Goal: Check status: Check status

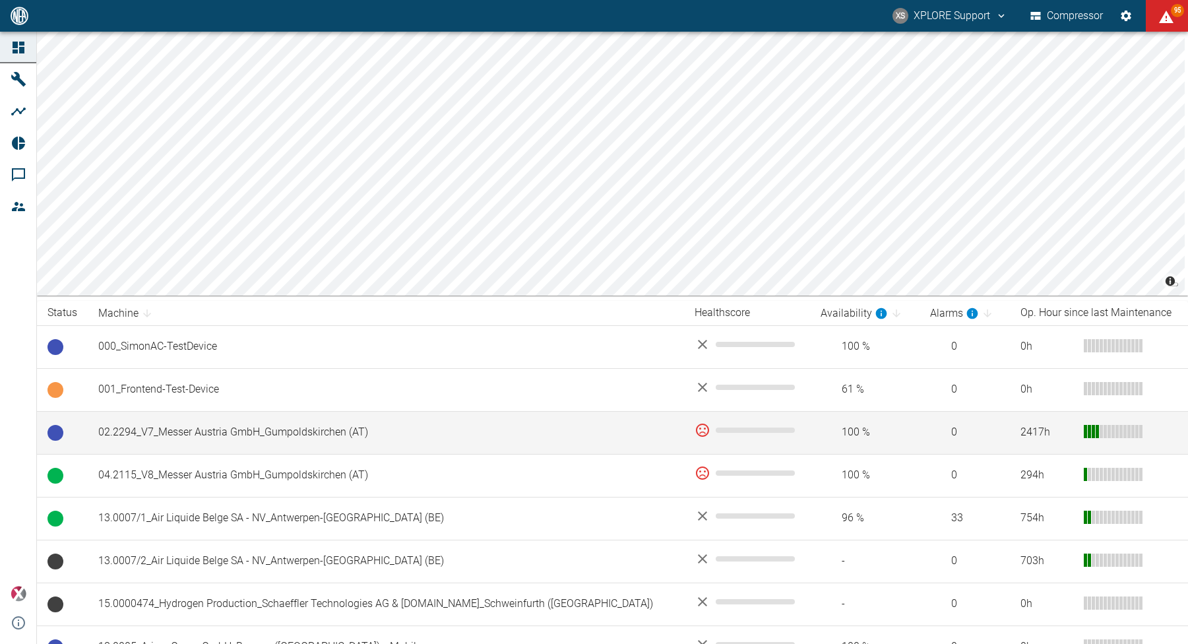
click at [292, 428] on td "02.2294_V7_Messer Austria GmbH_Gumpoldskirchen (AT)" at bounding box center [386, 432] width 596 height 43
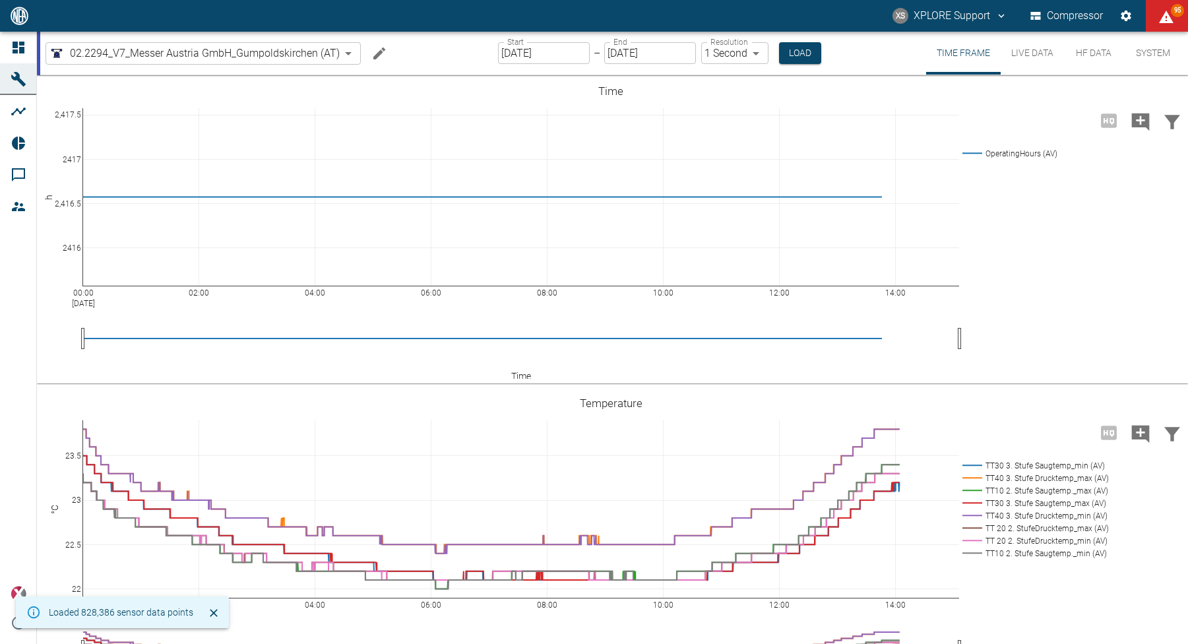
click at [1090, 60] on button "HF Data" at bounding box center [1093, 53] width 59 height 43
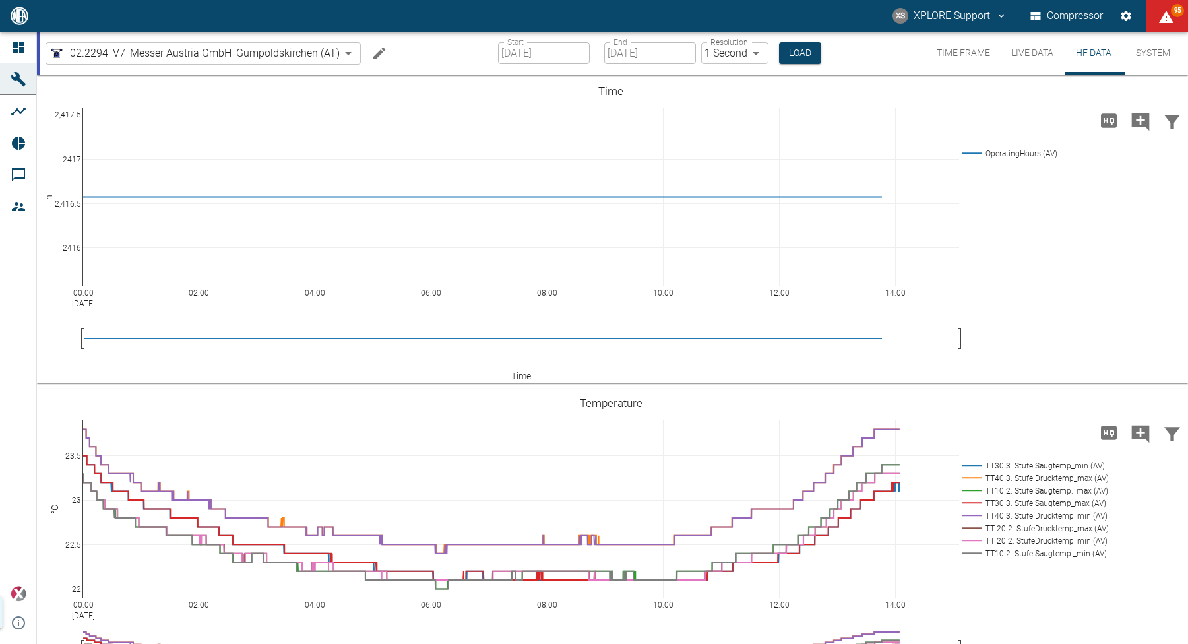
click at [1092, 58] on button "HF Data" at bounding box center [1093, 53] width 59 height 43
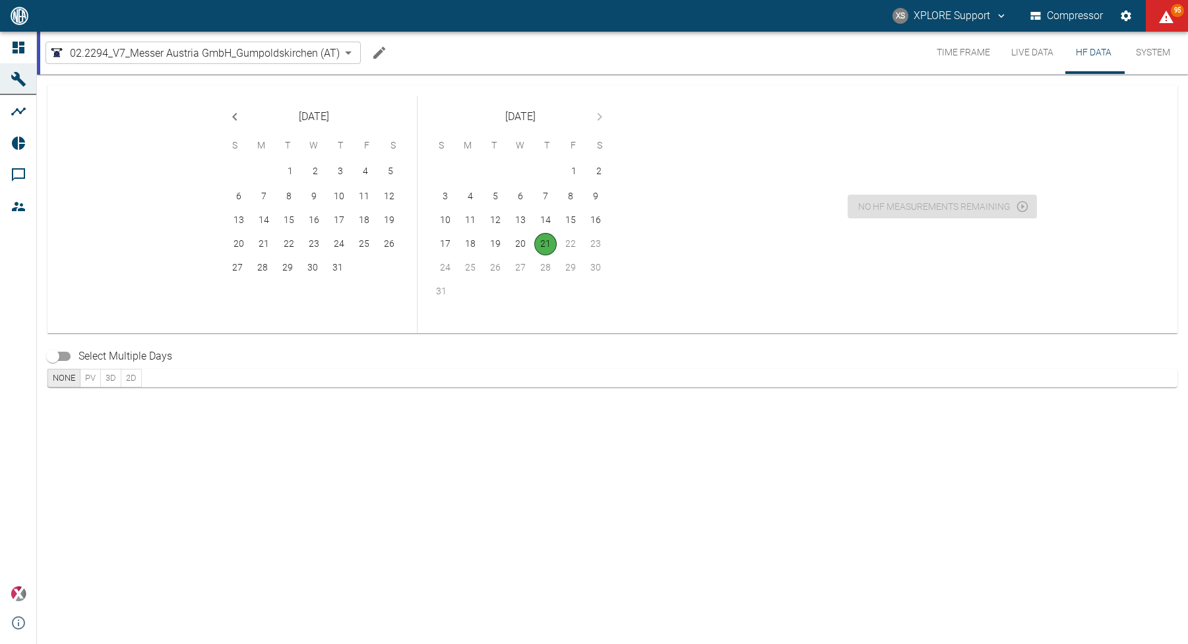
click at [233, 115] on icon "Previous month" at bounding box center [235, 117] width 16 height 16
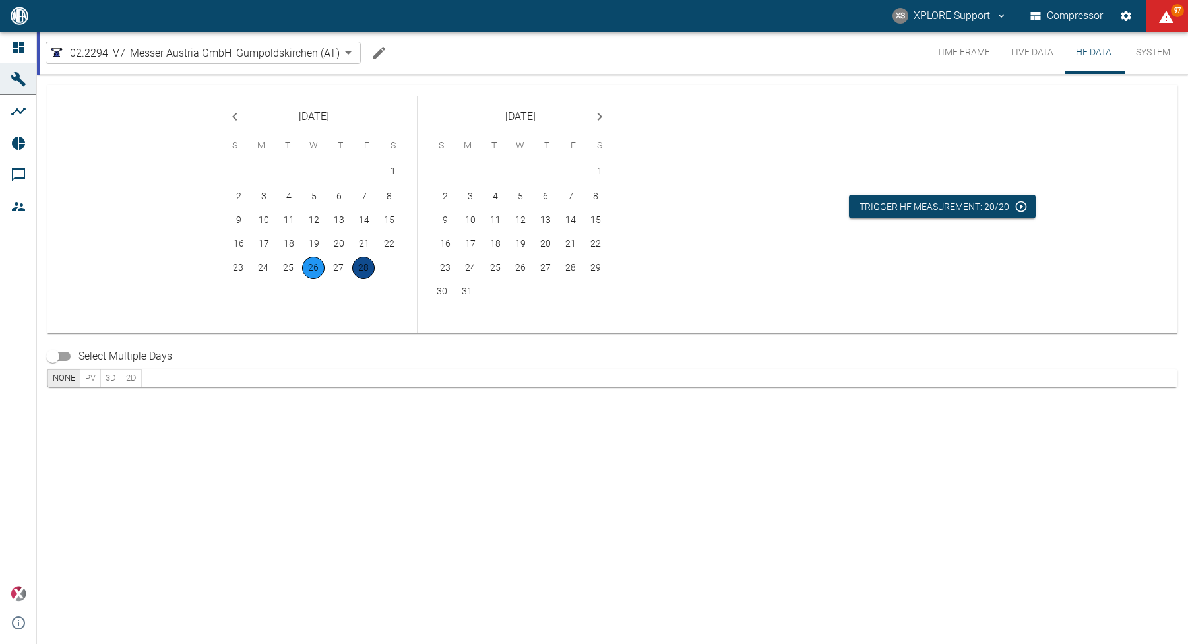
click at [357, 269] on button "28" at bounding box center [363, 268] width 22 height 22
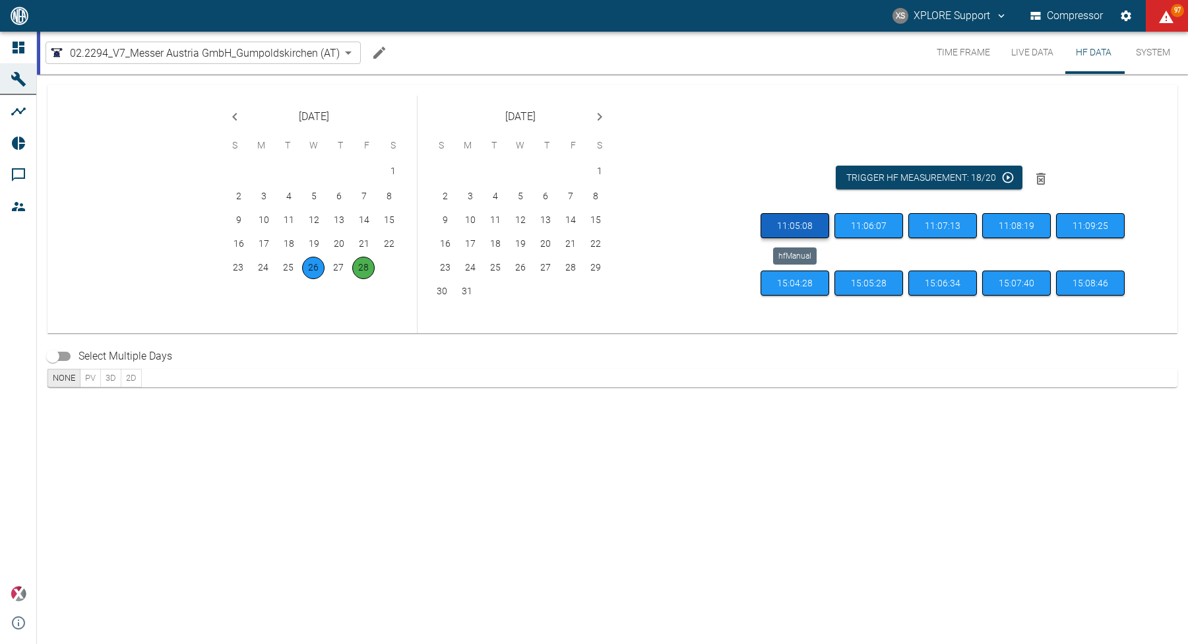
click at [774, 220] on button "11:05:08" at bounding box center [795, 226] width 69 height 26
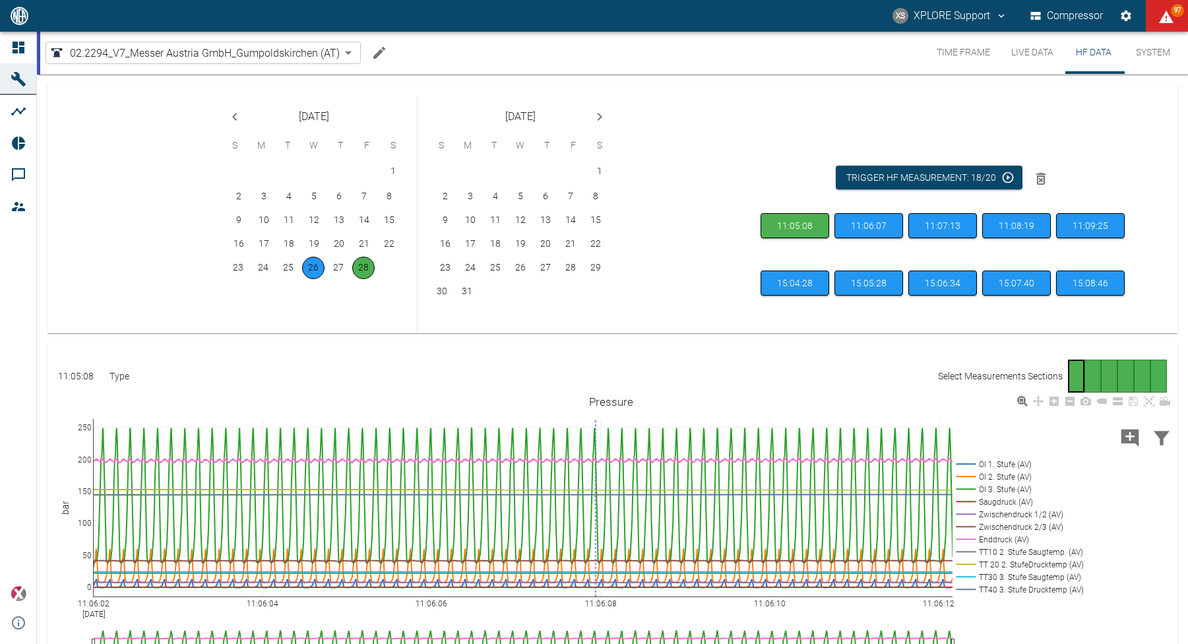
scroll to position [139, 0]
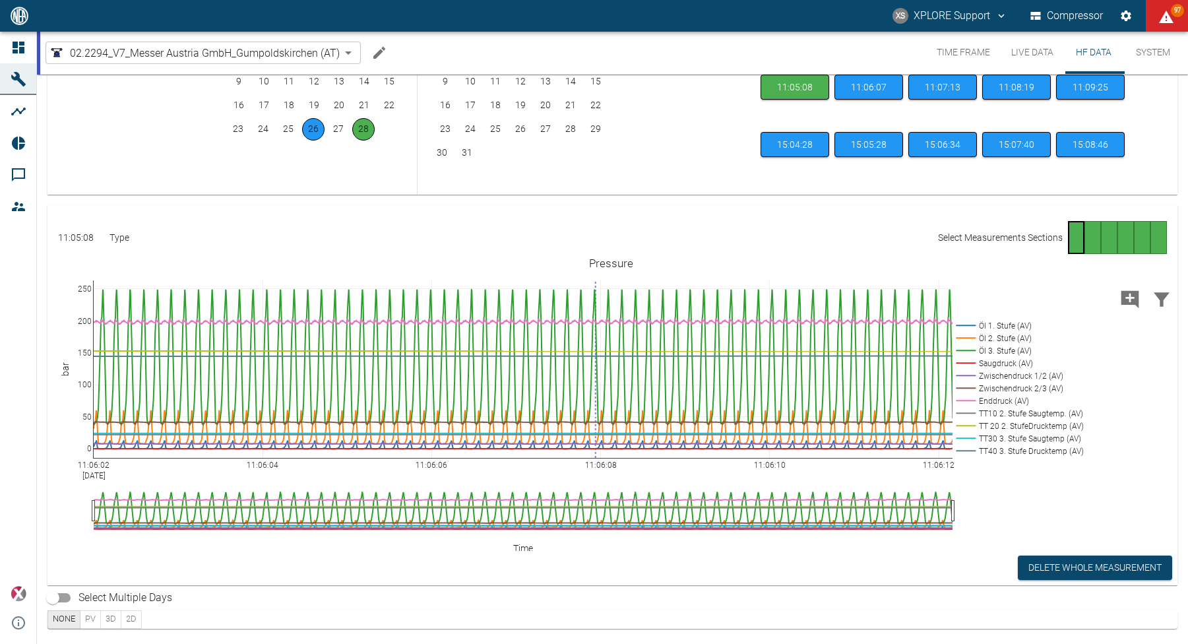
click at [90, 613] on button "PV" at bounding box center [90, 619] width 21 height 18
type input "0.2"
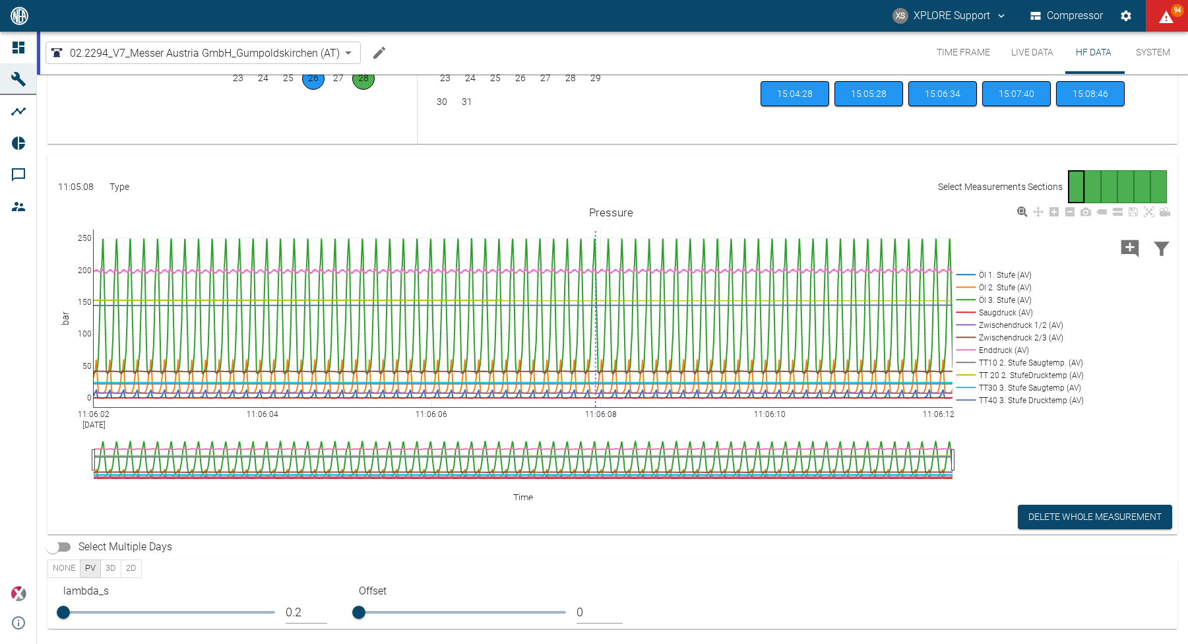
click at [992, 296] on rect at bounding box center [1018, 300] width 130 height 13
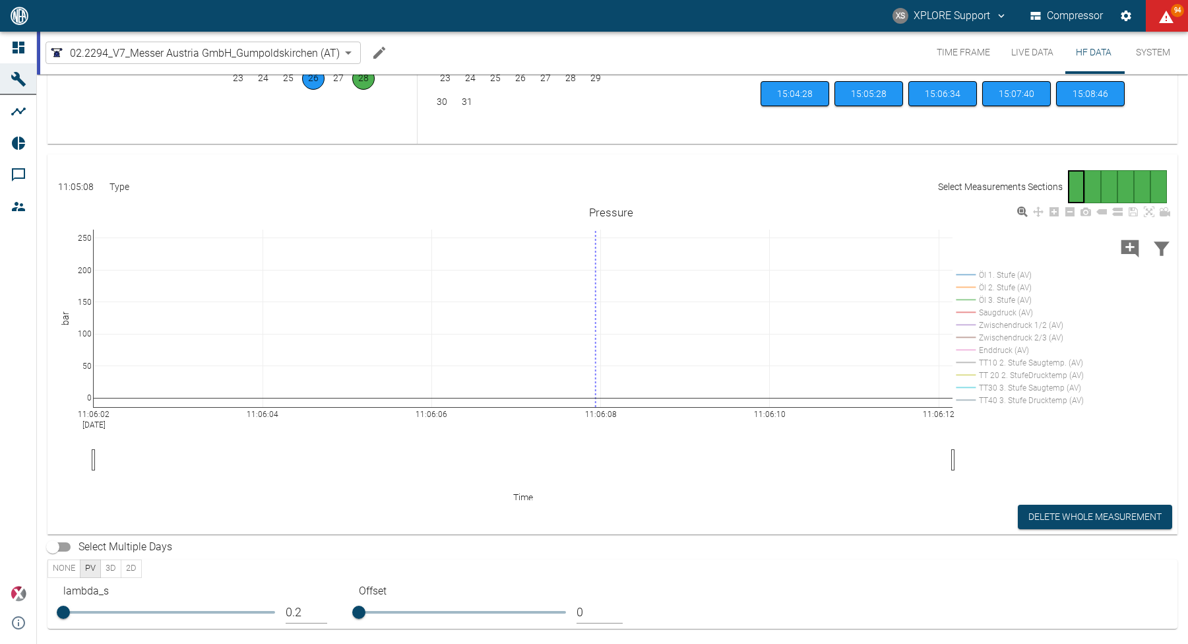
click at [992, 296] on rect at bounding box center [1018, 300] width 130 height 13
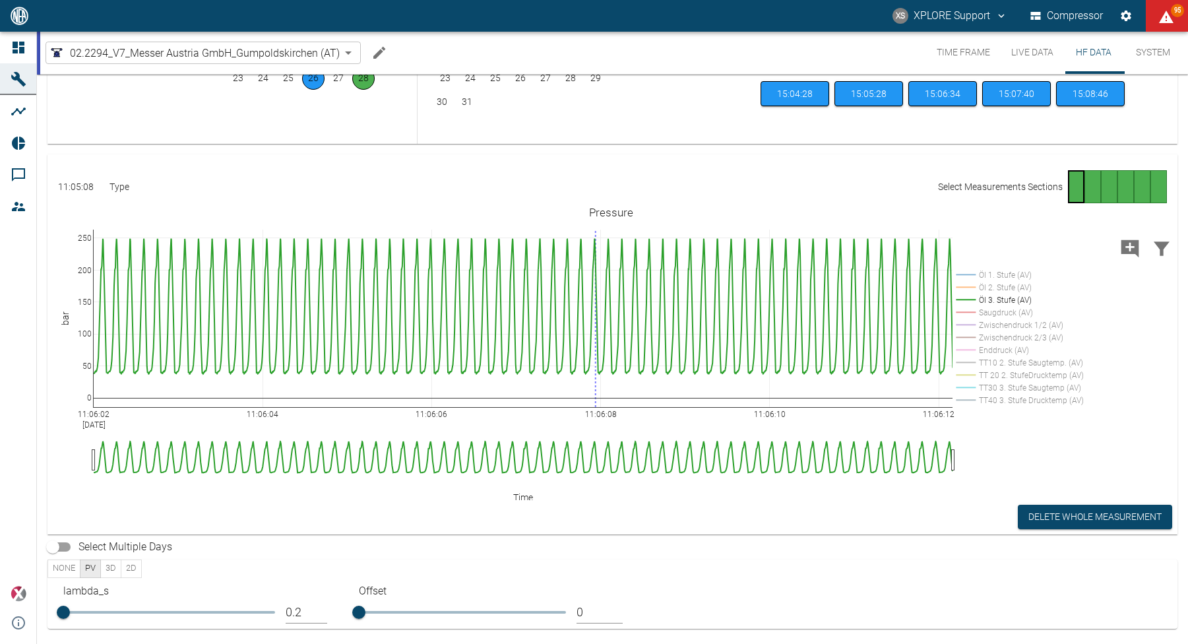
click at [986, 18] on button "XS XPLORE Support" at bounding box center [950, 16] width 119 height 24
click at [968, 51] on span "Logout" at bounding box center [979, 53] width 38 height 16
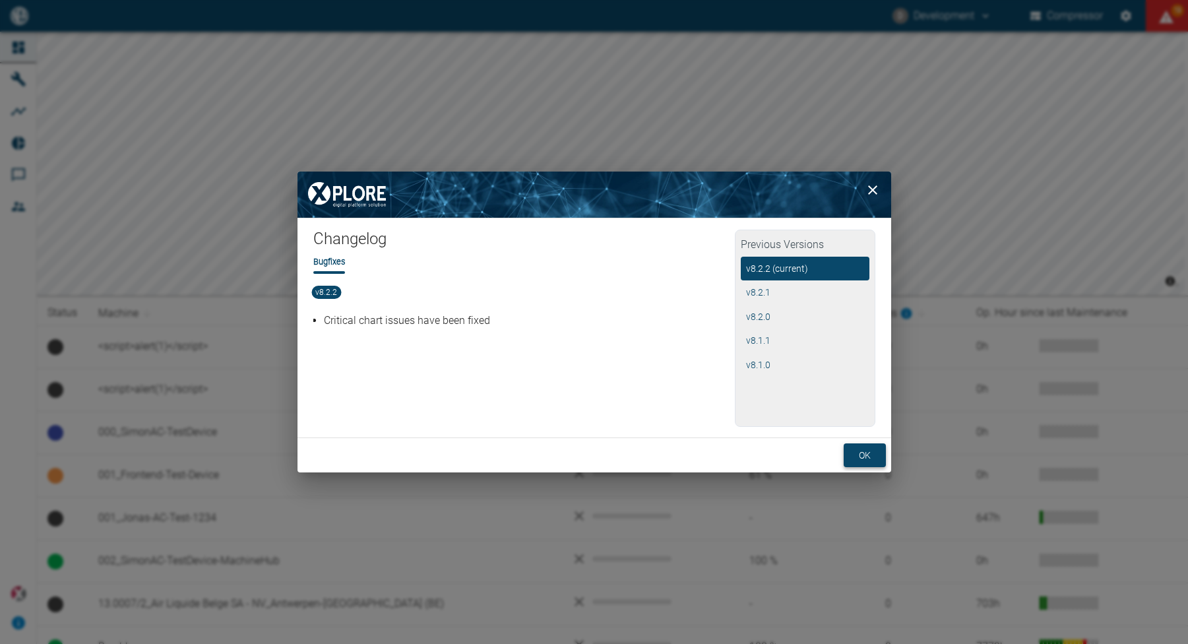
click at [869, 449] on button "ok" at bounding box center [865, 455] width 42 height 24
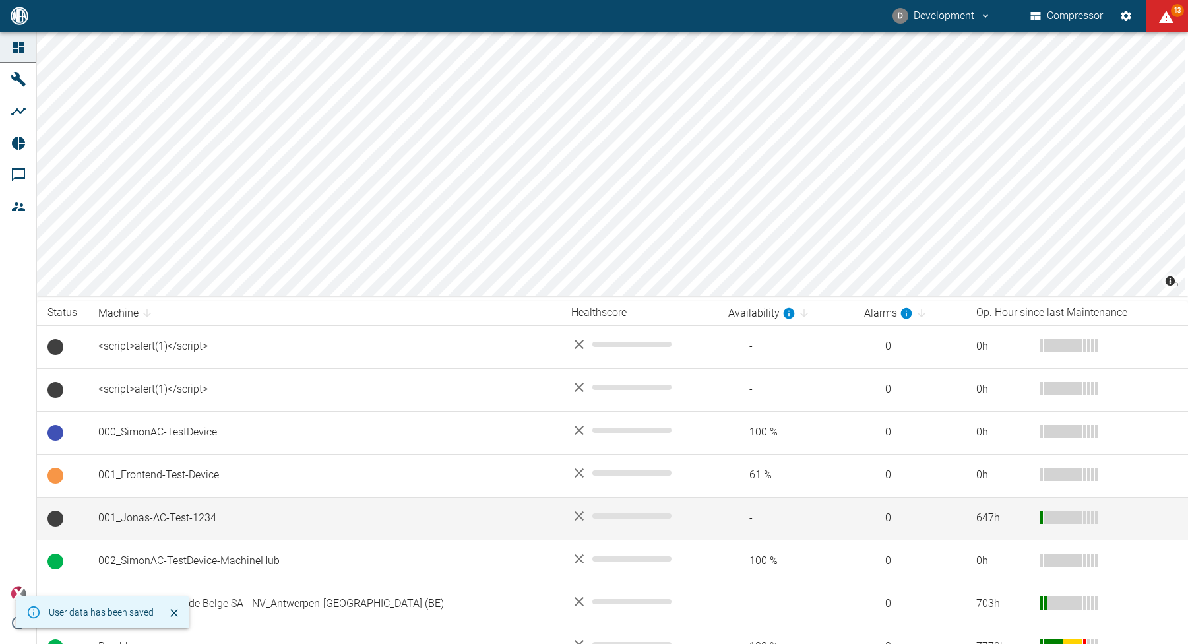
click at [203, 517] on td "001_Jonas-AC-Test-1234" at bounding box center [324, 518] width 473 height 43
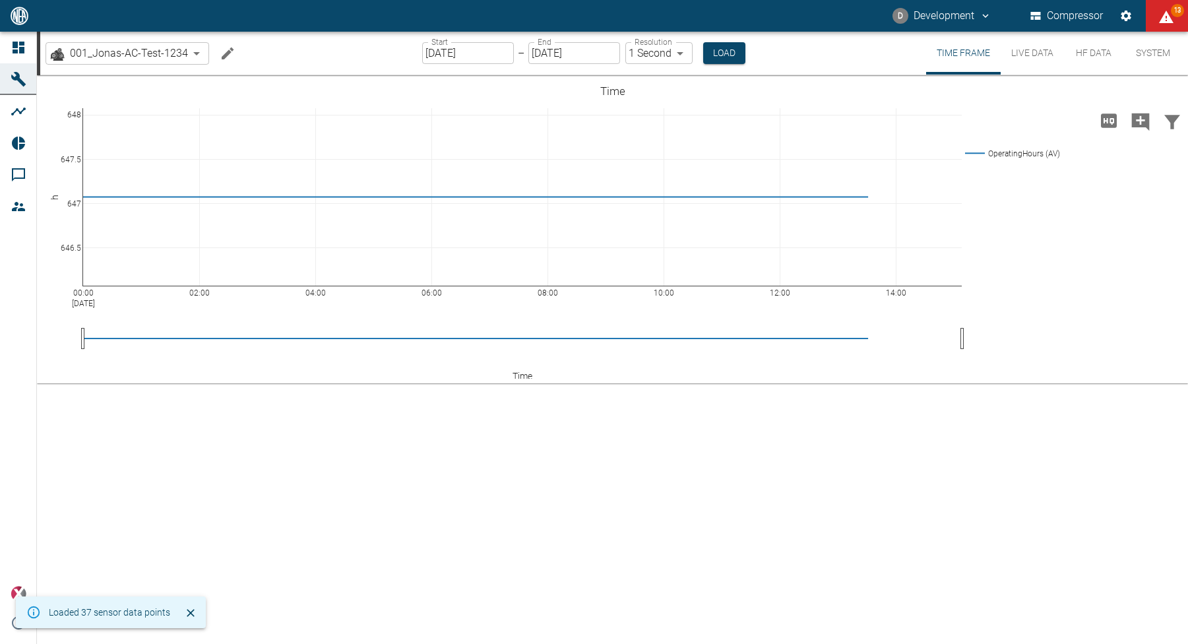
click at [1103, 57] on button "HF Data" at bounding box center [1093, 53] width 59 height 43
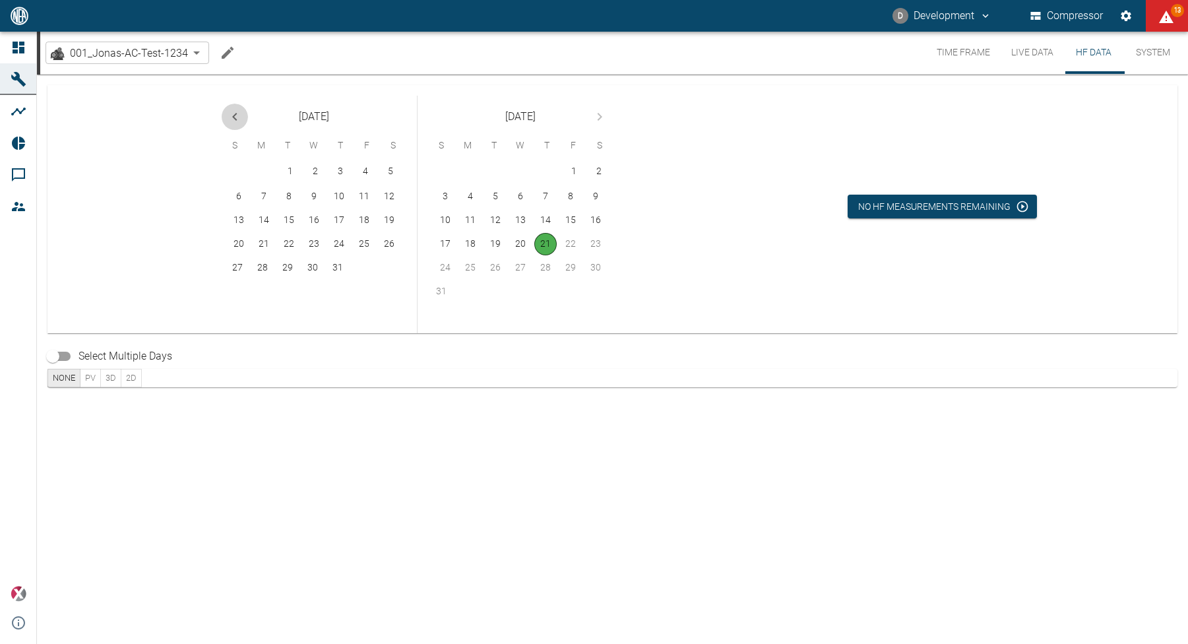
click at [237, 119] on icon "Previous month" at bounding box center [235, 117] width 16 height 16
click at [316, 247] on button "23" at bounding box center [314, 244] width 22 height 22
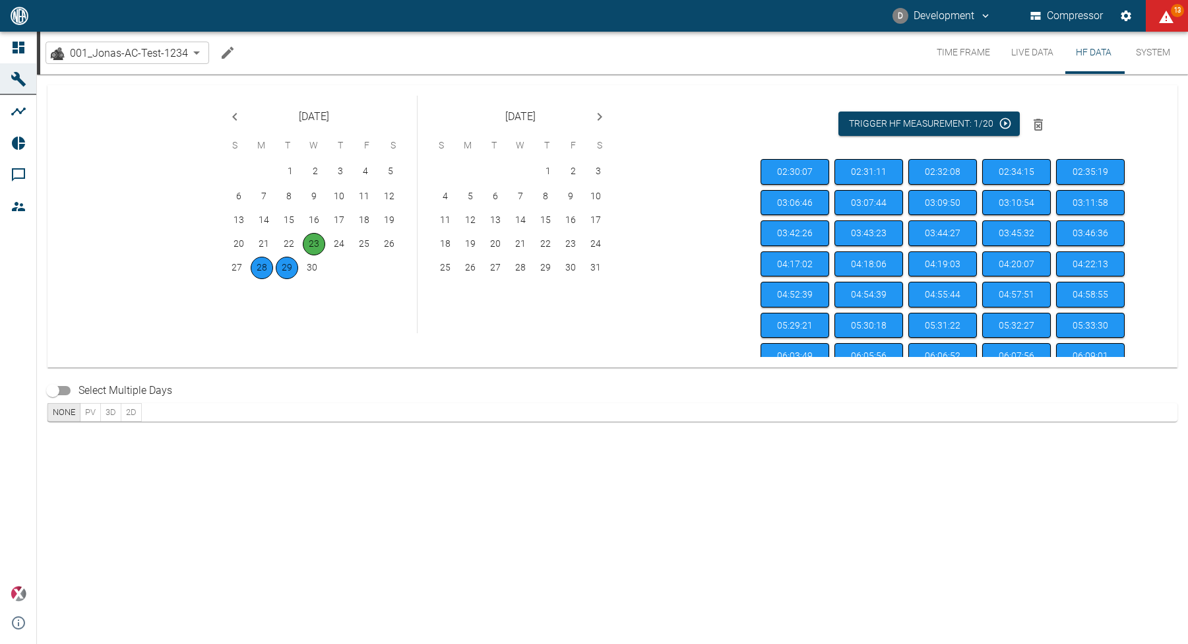
click at [829, 197] on div "02:30:07 02:31:11 02:32:08 02:34:15 02:35:19 03:06:46 03:07:44 03:09:50 03:10:5…" at bounding box center [945, 258] width 369 height 198
click at [850, 199] on button "03:07:44" at bounding box center [868, 203] width 69 height 26
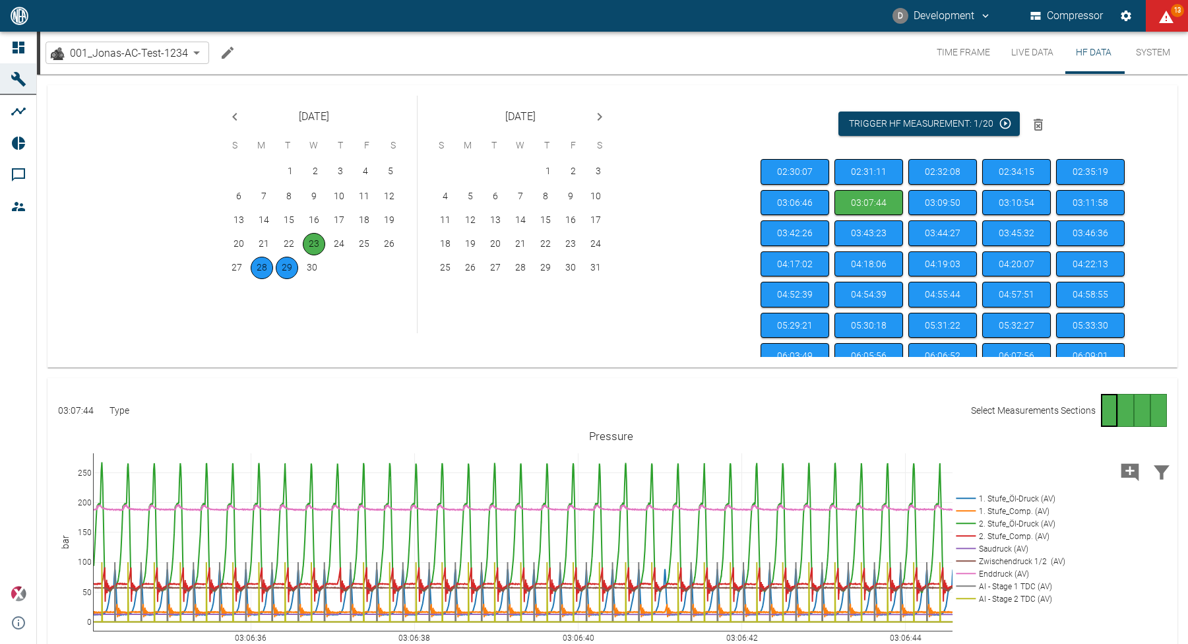
scroll to position [173, 0]
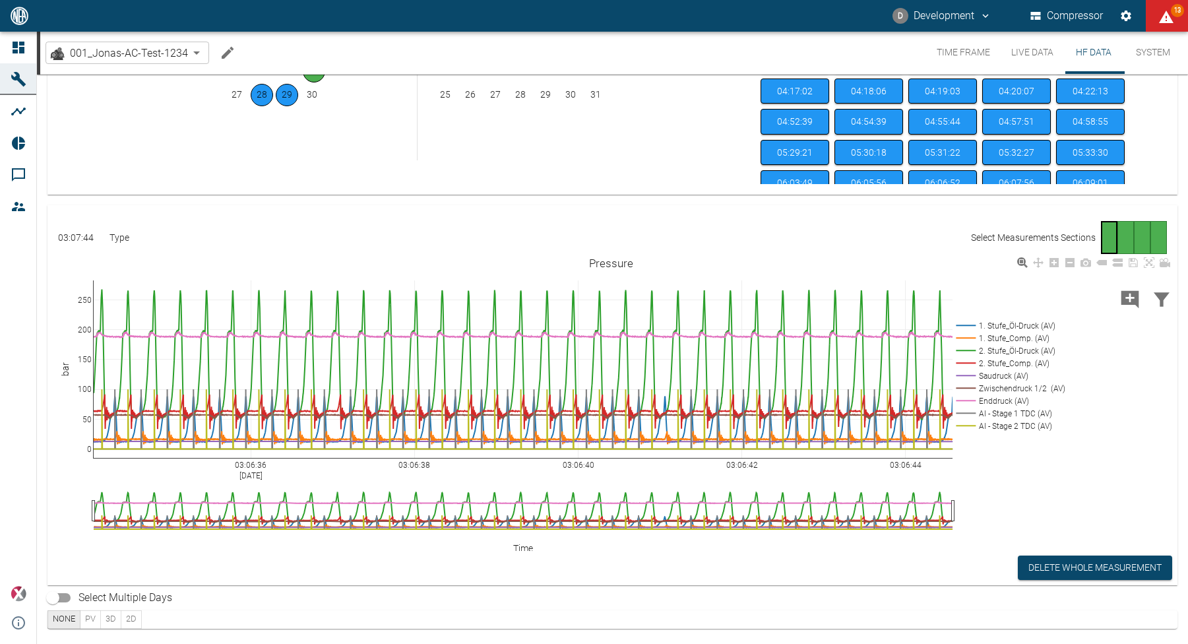
click at [1007, 413] on rect at bounding box center [1008, 413] width 111 height 13
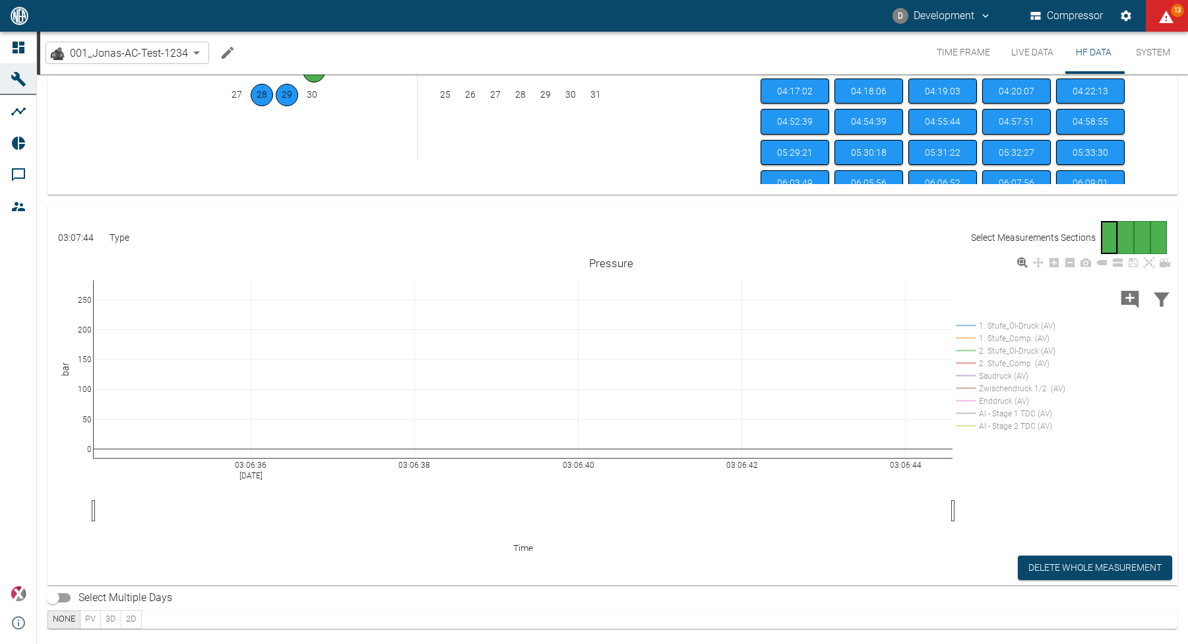
click at [1013, 410] on rect at bounding box center [1008, 413] width 111 height 13
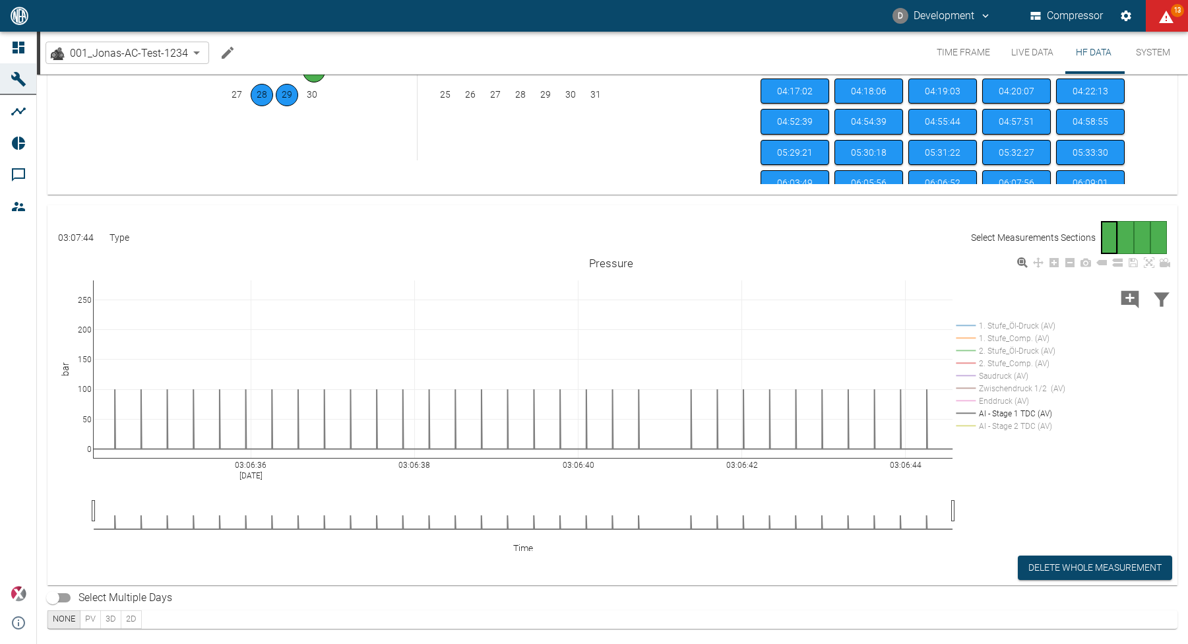
click at [1039, 327] on rect at bounding box center [1008, 325] width 111 height 13
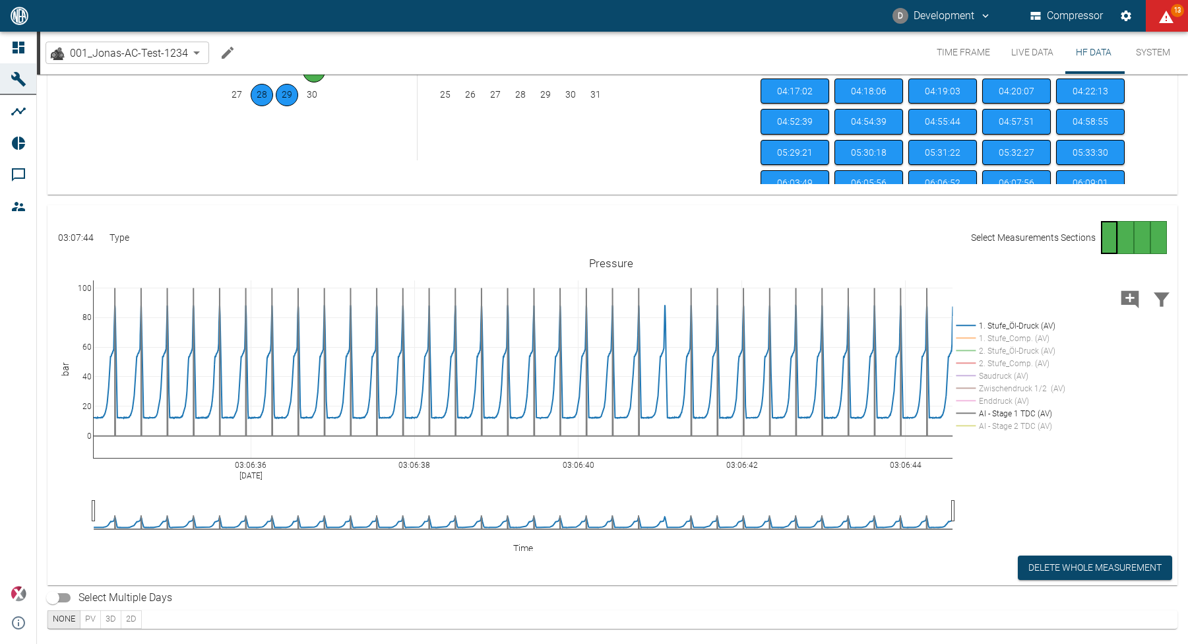
drag, startPoint x: 86, startPoint y: 284, endPoint x: 96, endPoint y: 239, distance: 46.7
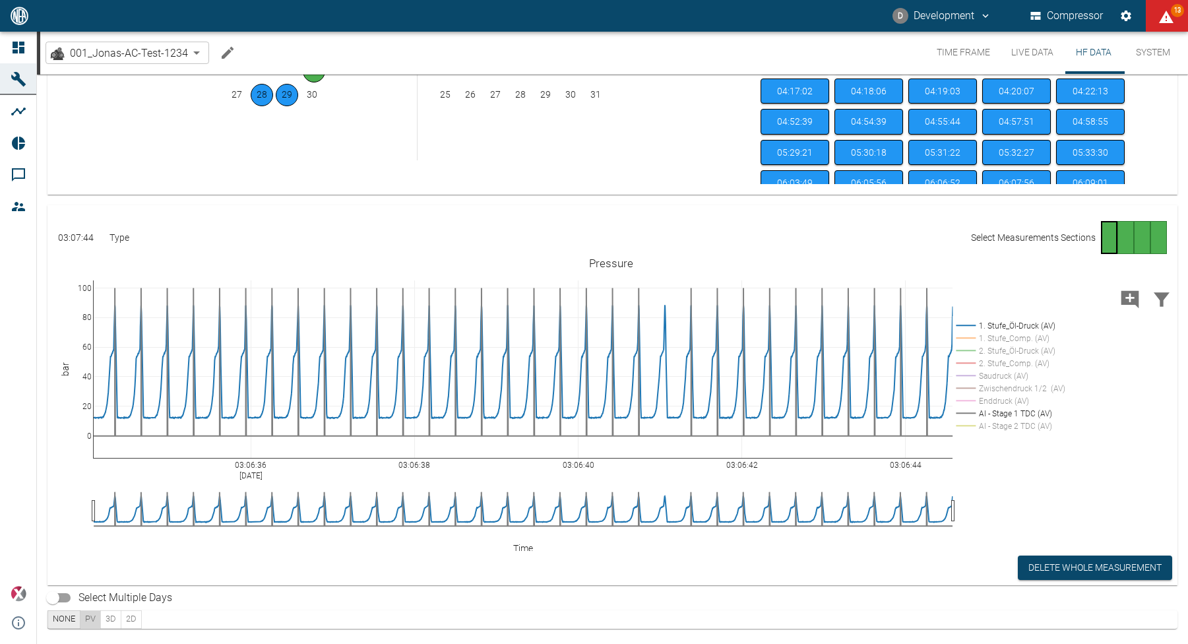
click at [94, 613] on button "PV" at bounding box center [90, 619] width 21 height 18
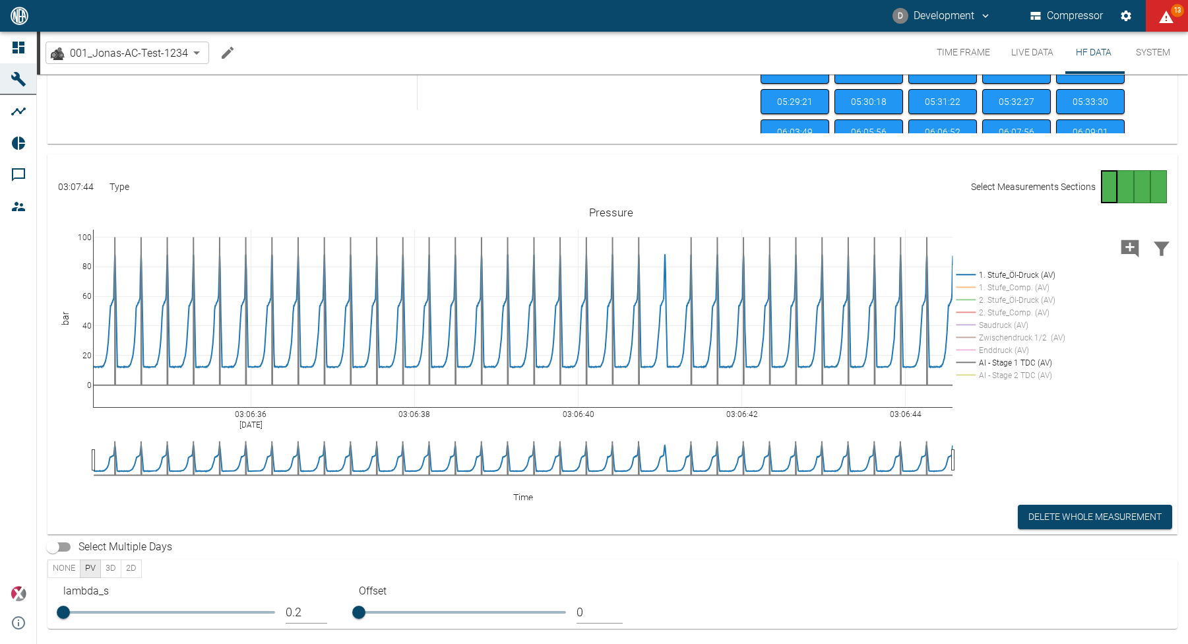
type button "pv"
